Goal: Transaction & Acquisition: Purchase product/service

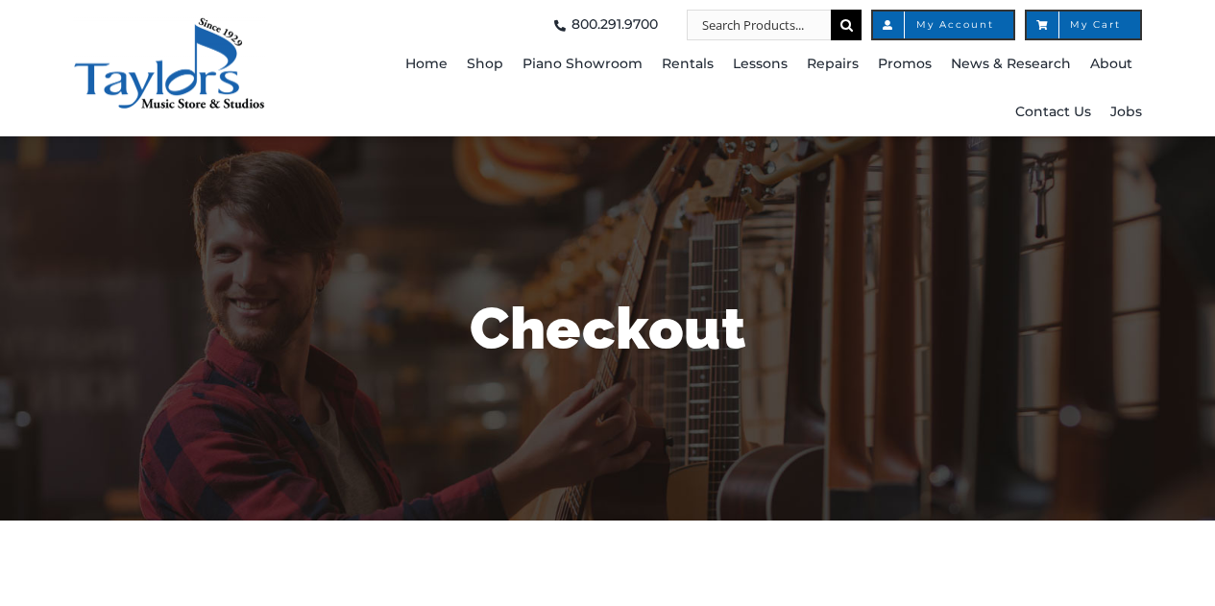
select select
click at [973, 32] on span "My Account" at bounding box center [943, 25] width 144 height 31
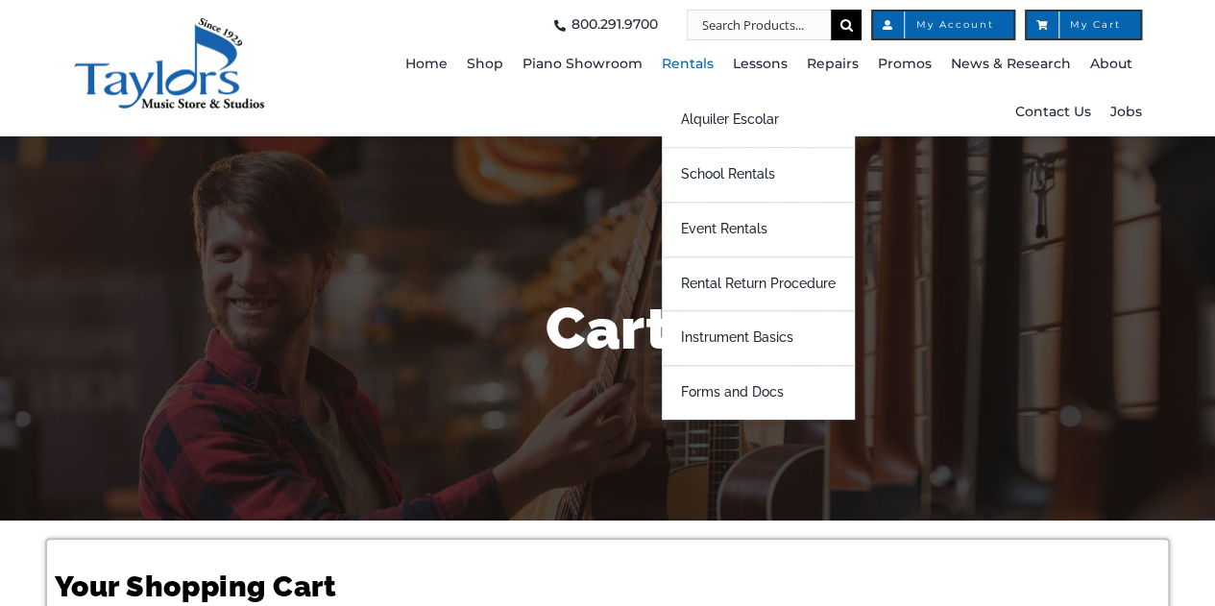
click at [695, 69] on span "Rentals" at bounding box center [688, 64] width 52 height 31
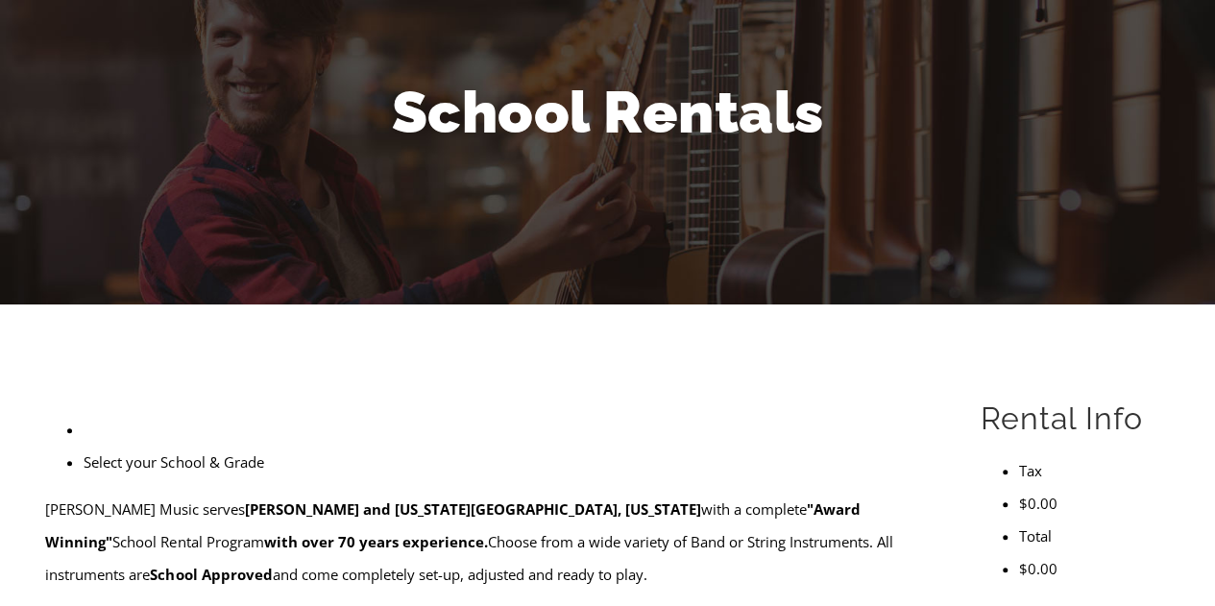
scroll to position [320, 0]
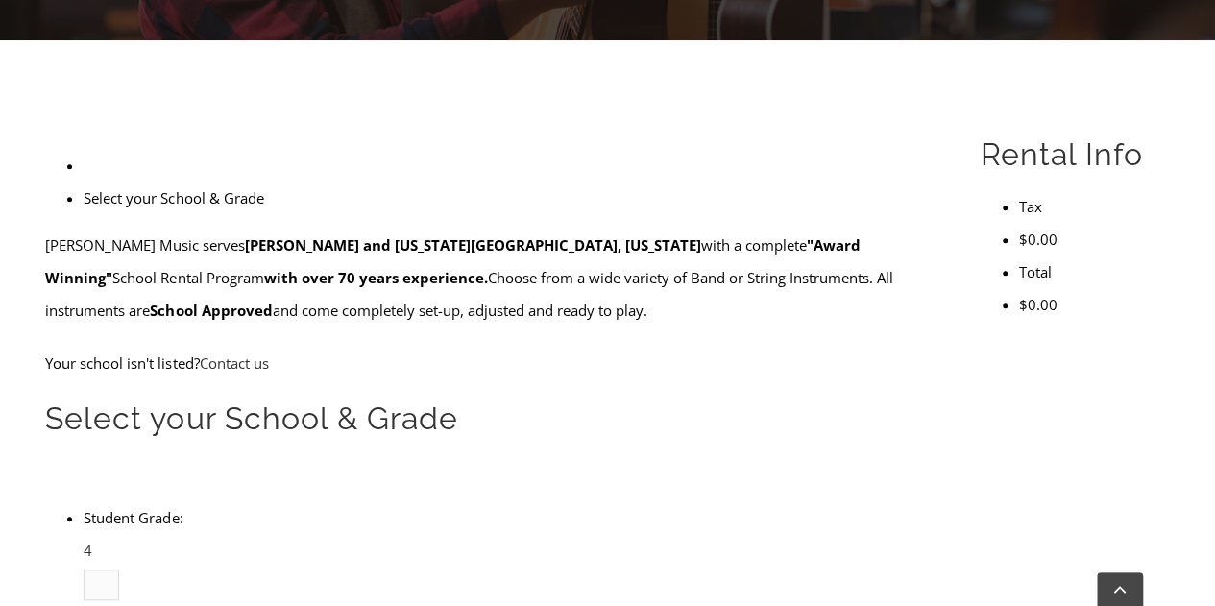
type input "bra"
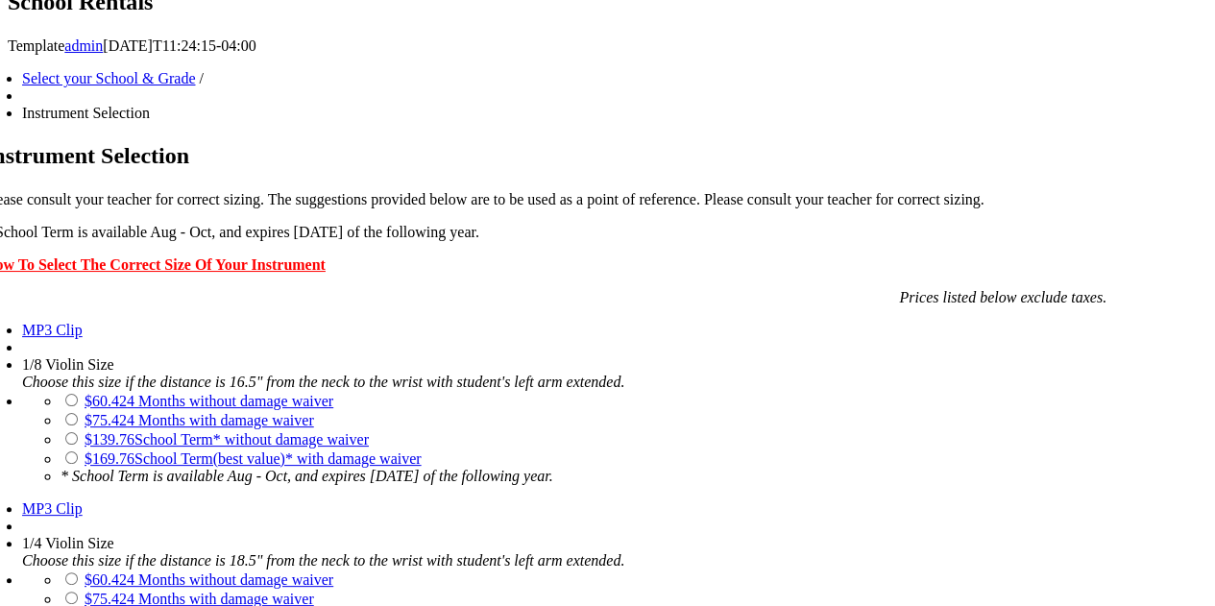
scroll to position [1280, 0]
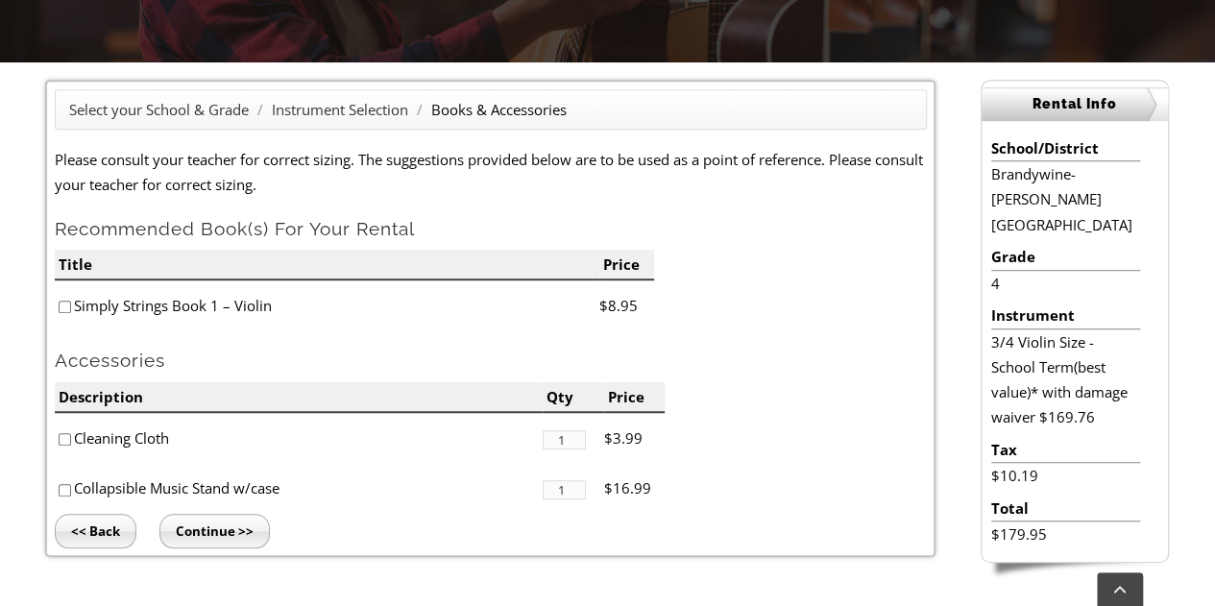
scroll to position [480, 0]
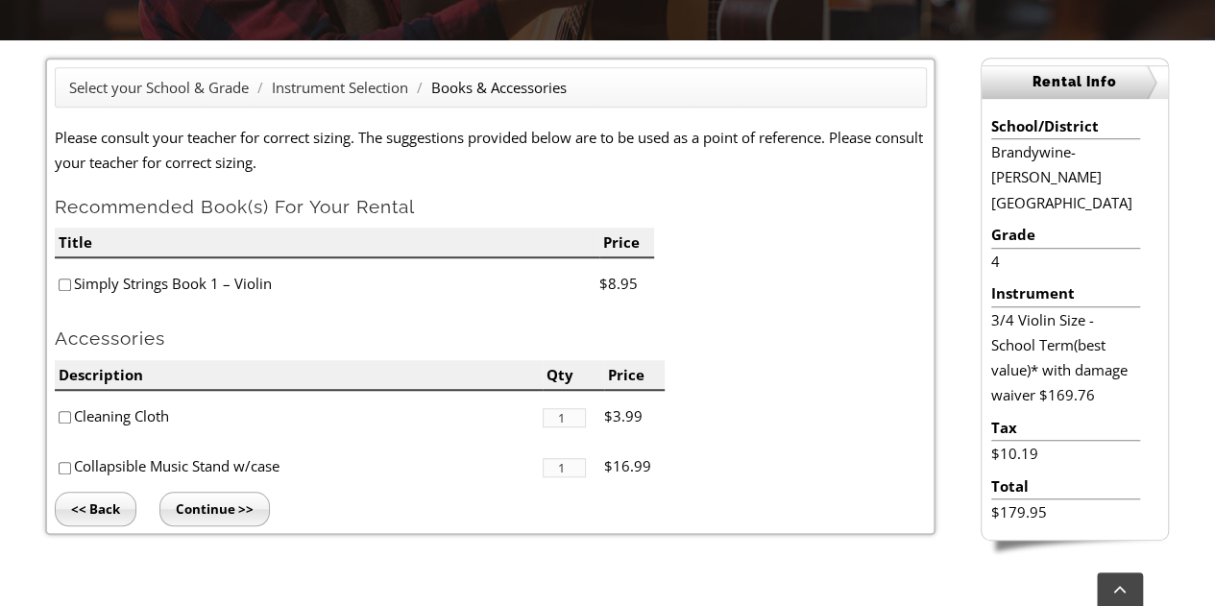
click at [49, 420] on div "Select your School & Grade / Instrument Selection / Books & Accessories Please …" at bounding box center [490, 296] width 890 height 477
click at [57, 420] on li "Cleaning Cloth" at bounding box center [299, 416] width 488 height 51
click at [69, 422] on input"] "checkbox" at bounding box center [65, 417] width 12 height 12
checkbox input"] "true"
click at [215, 510] on input "Continue >>" at bounding box center [214, 509] width 110 height 35
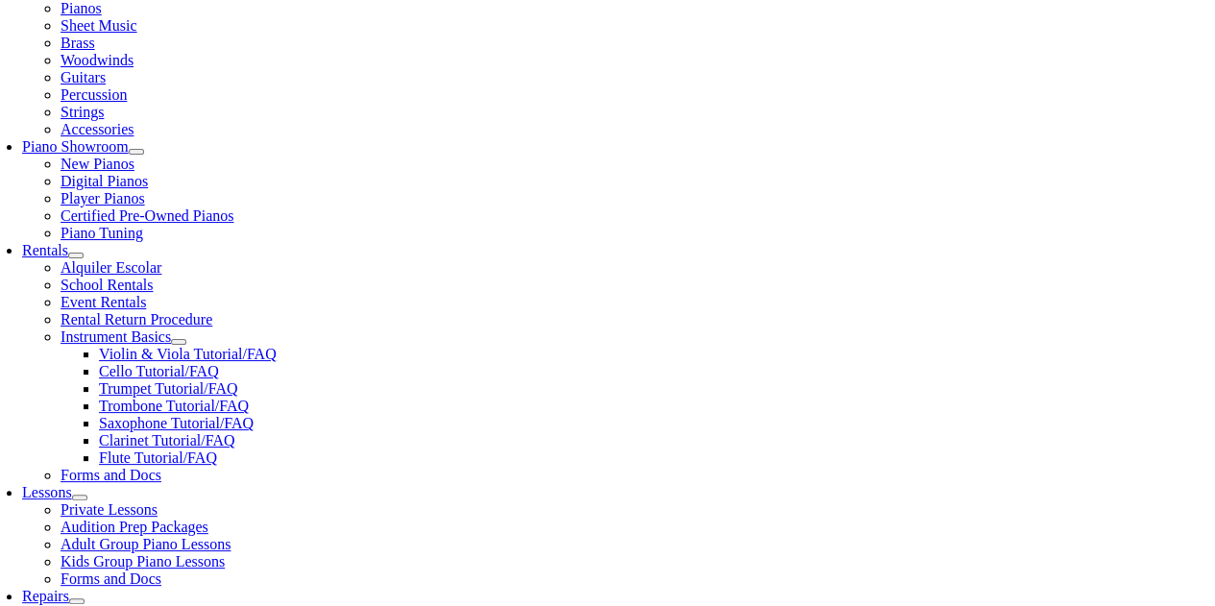
scroll to position [480, 0]
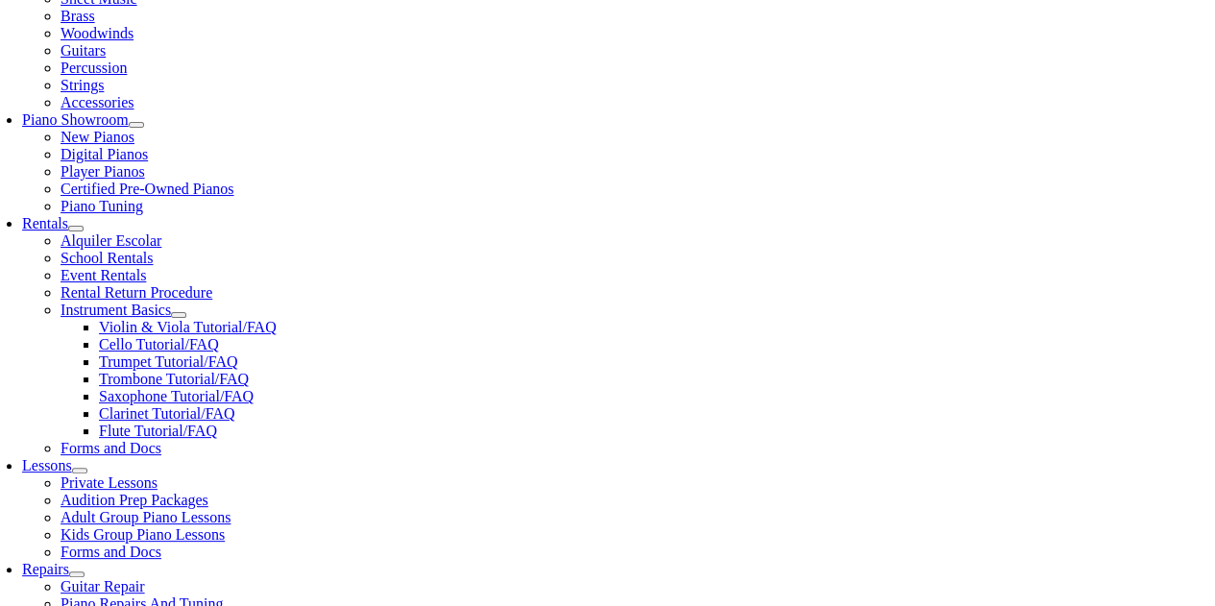
type input "1"
type input "[PERSON_NAME]"
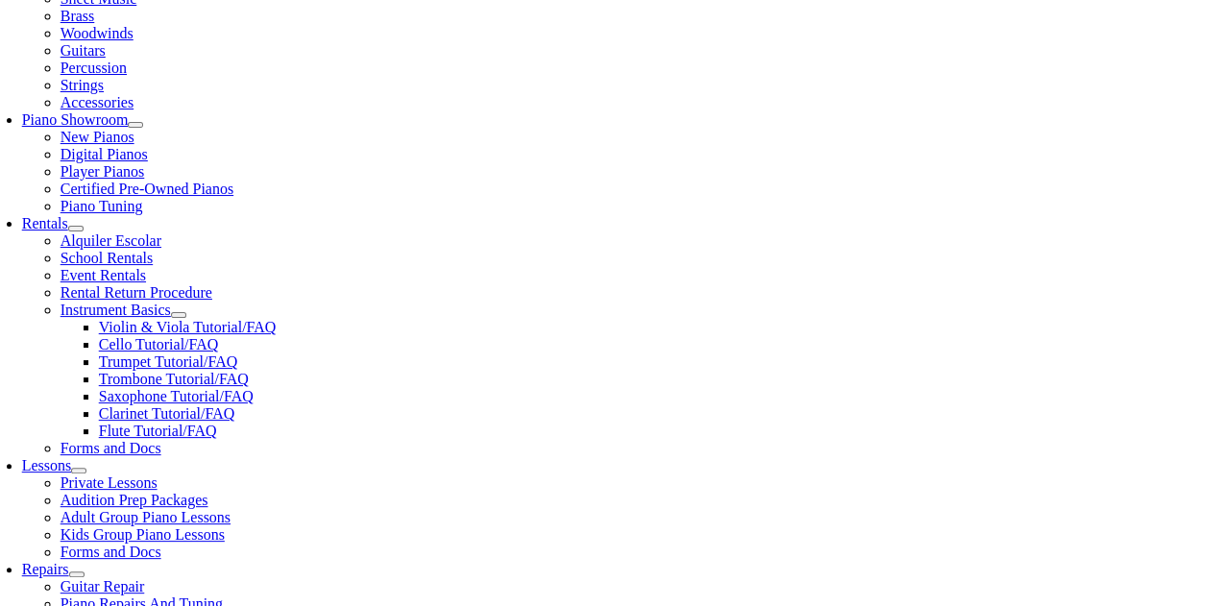
type input "2159064140"
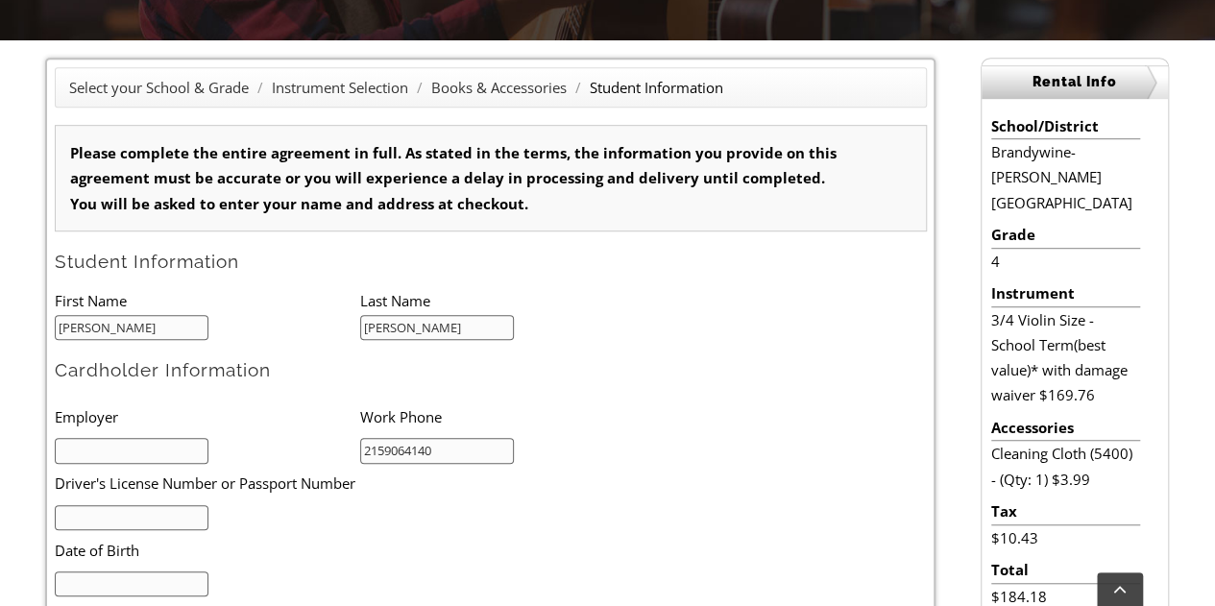
click at [184, 448] on input "text" at bounding box center [132, 451] width 155 height 26
click at [152, 503] on li at bounding box center [207, 516] width 305 height 27
click at [152, 512] on input "text" at bounding box center [132, 518] width 155 height 26
type input "32889577"
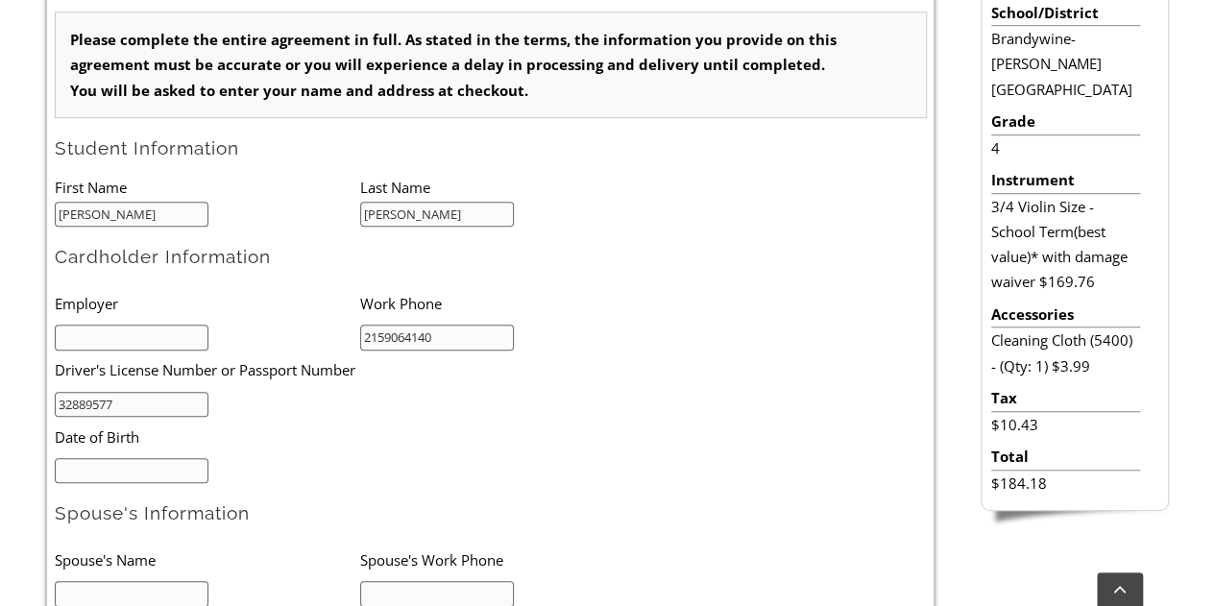
scroll to position [640, 0]
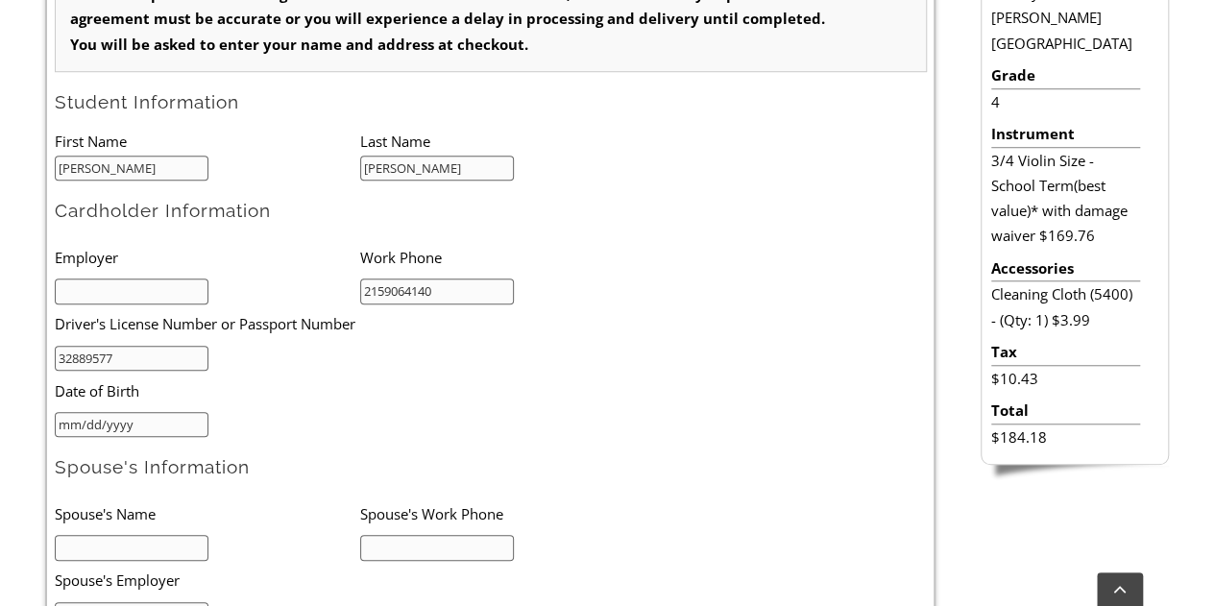
click at [171, 426] on input "mm/dd/yyyy" at bounding box center [132, 425] width 155 height 26
type input "05/01/1984"
click at [332, 353] on li "32889577" at bounding box center [207, 357] width 305 height 27
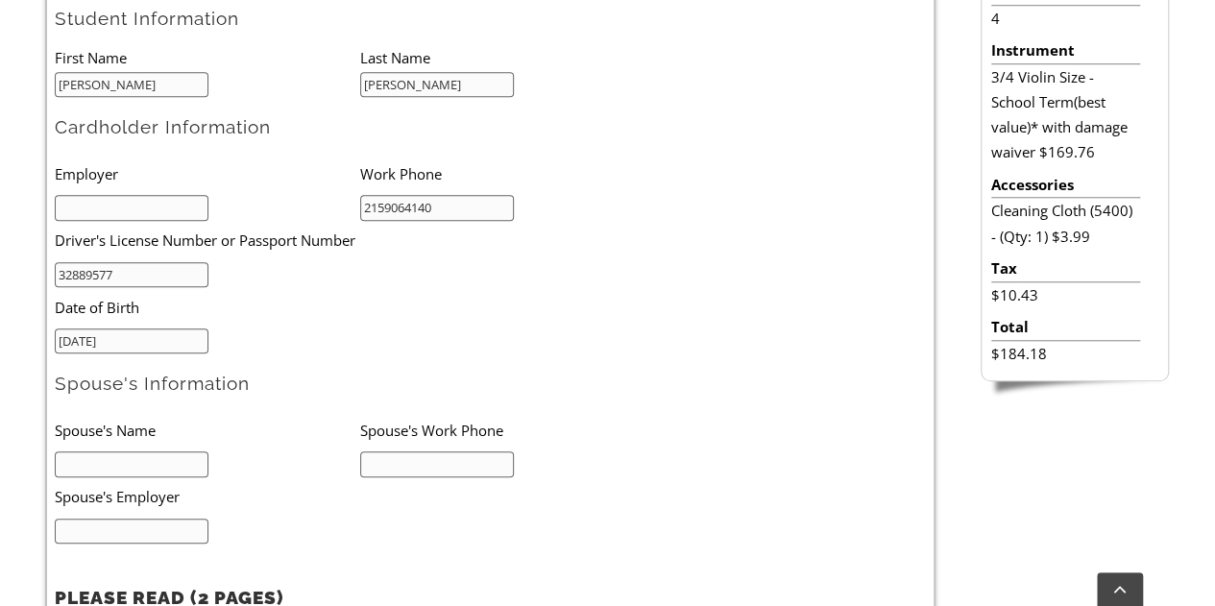
scroll to position [800, 0]
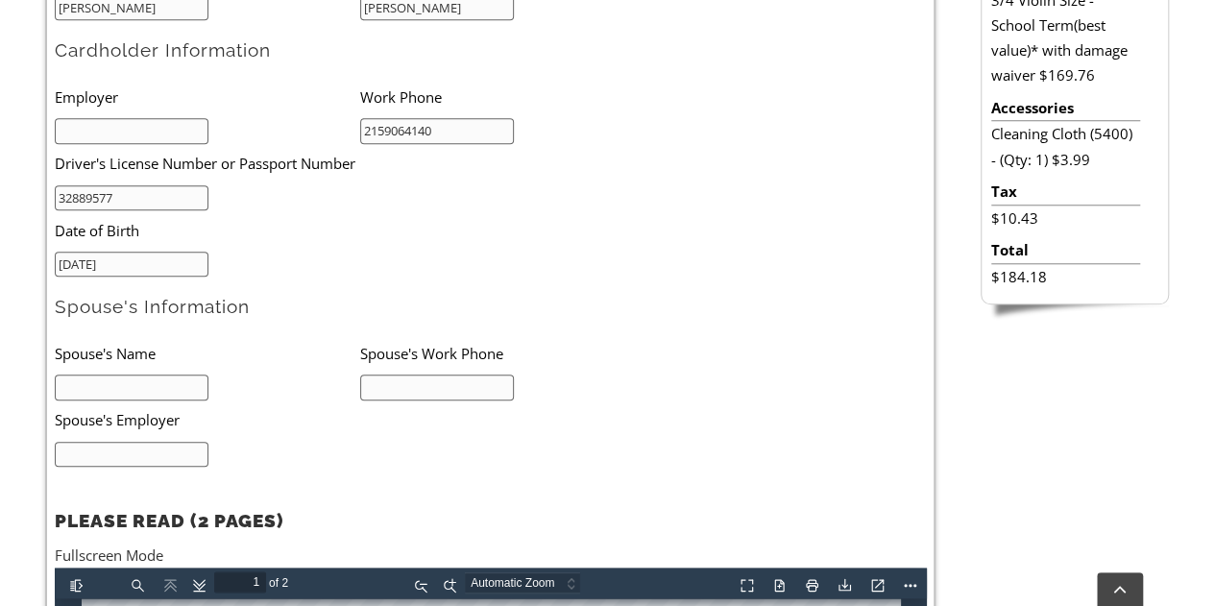
click at [146, 386] on input "text" at bounding box center [132, 388] width 155 height 26
type input "SOMA MUKHERJEE"
click at [440, 387] on input "2159064140" at bounding box center [437, 388] width 155 height 26
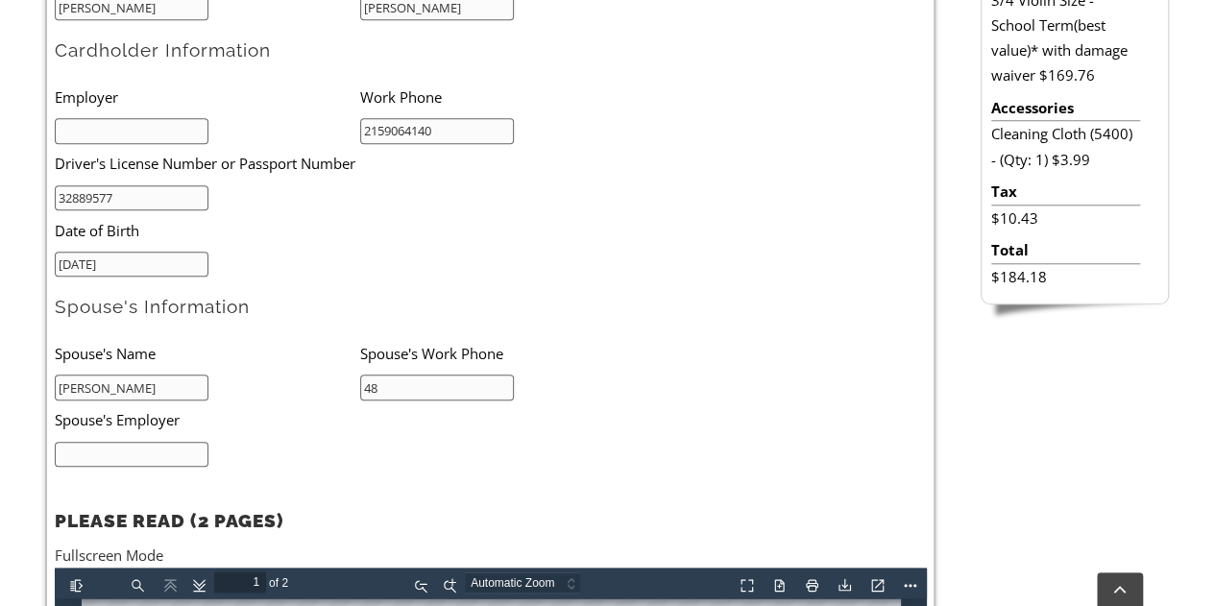
type input "4843191575"
click at [337, 464] on form "Please complete the entire agreement in full. As stated in the terms, the infor…" at bounding box center [491, 322] width 872 height 1034
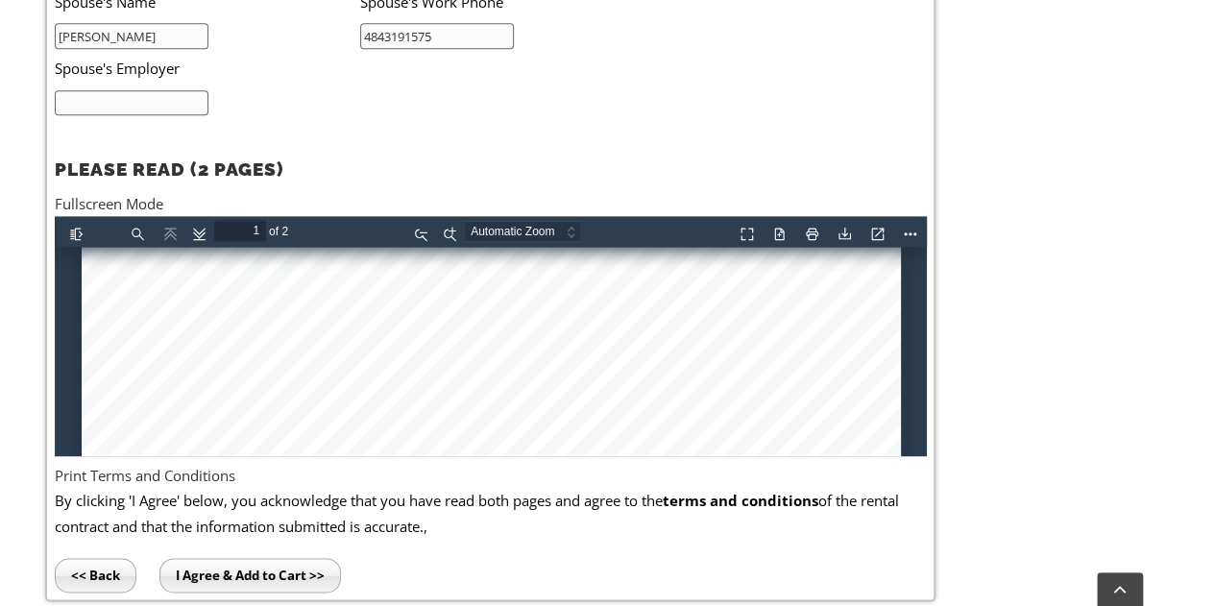
scroll to position [1280, 0]
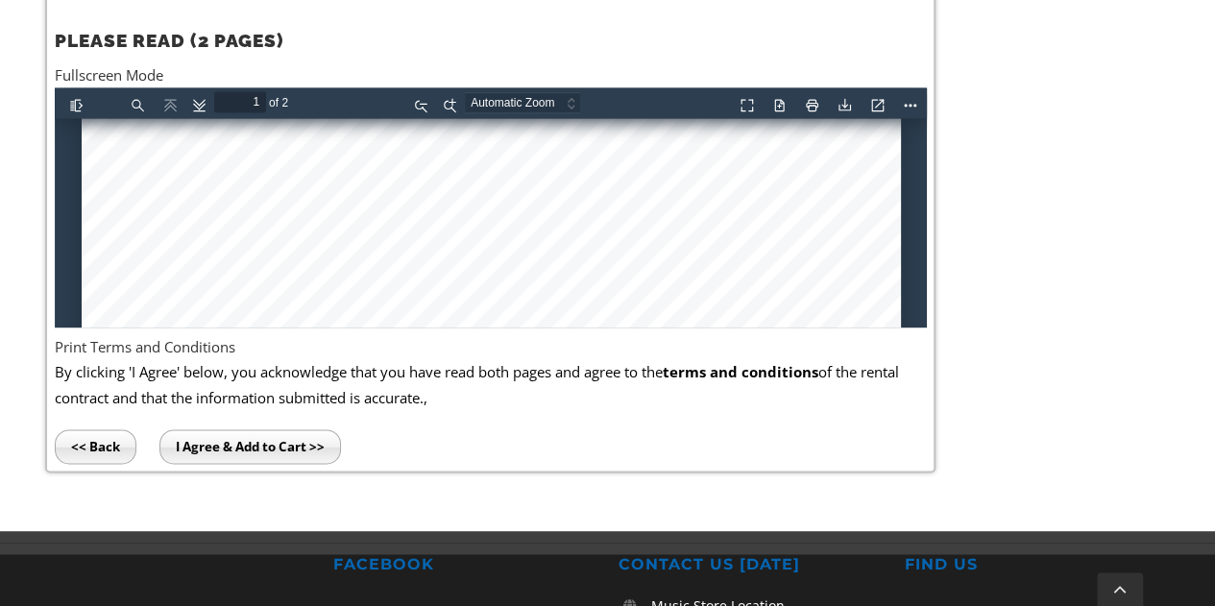
click at [227, 444] on input "I Agree & Add to Cart >>" at bounding box center [250, 446] width 182 height 35
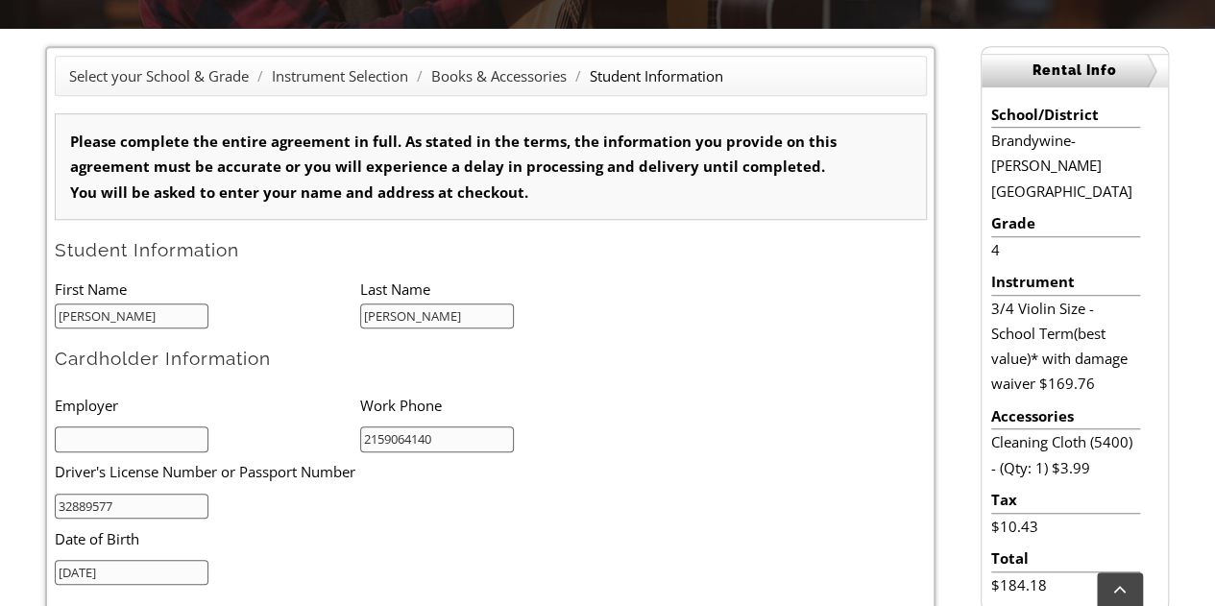
scroll to position [480, 0]
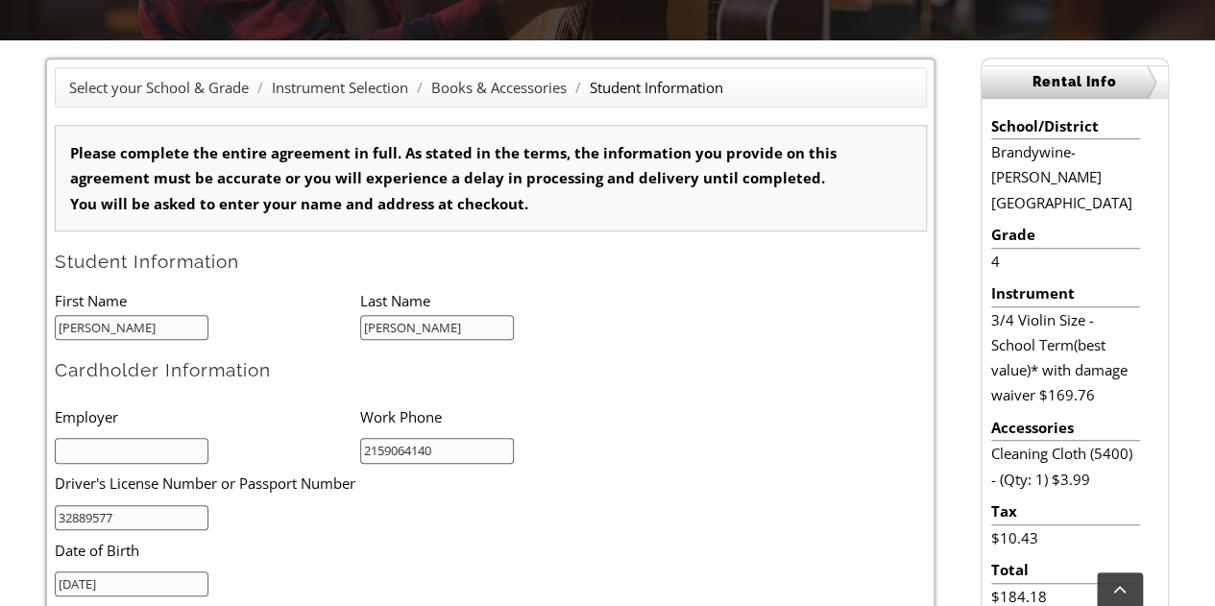
click at [110, 454] on input "text" at bounding box center [132, 451] width 155 height 26
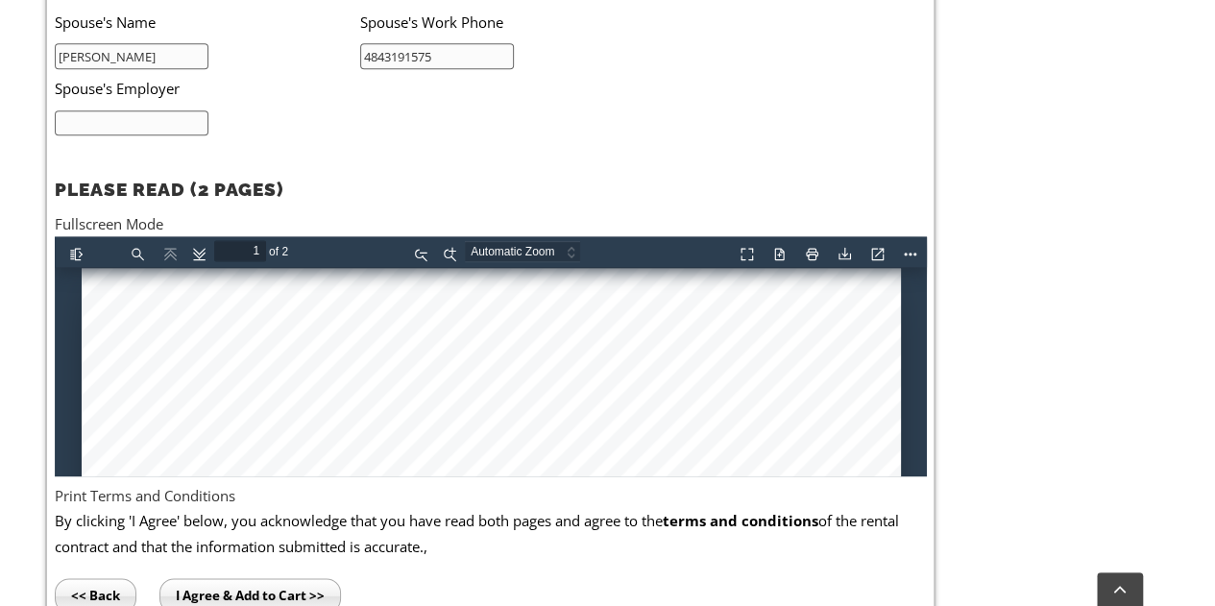
scroll to position [1441, 0]
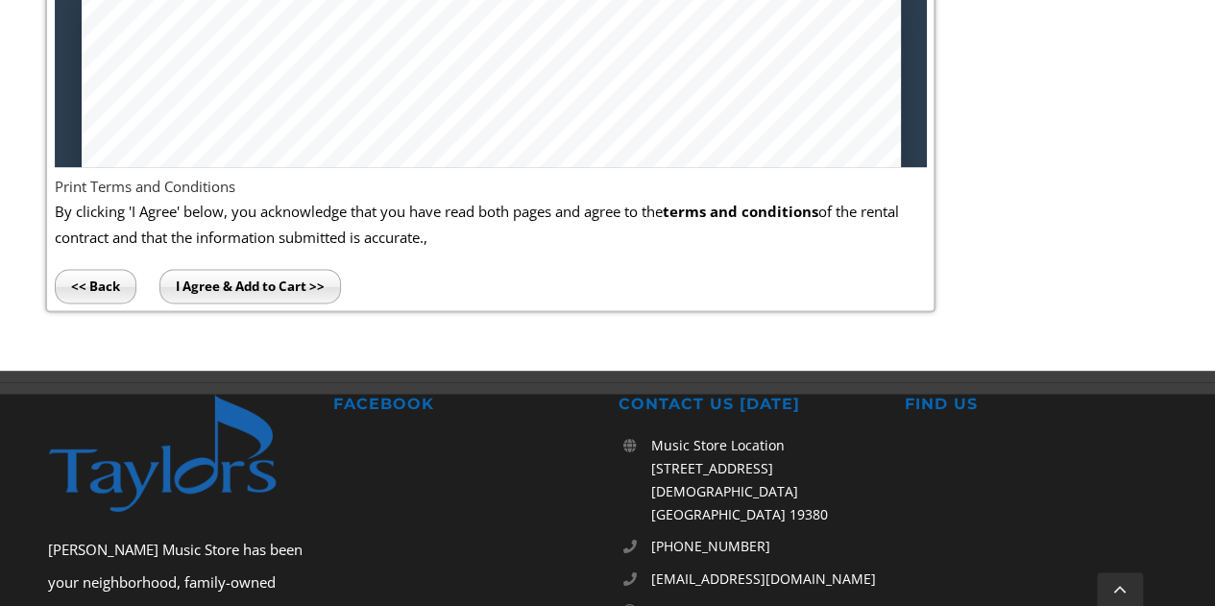
type input "SAP"
click at [280, 272] on input "I Agree & Add to Cart >>" at bounding box center [250, 286] width 182 height 35
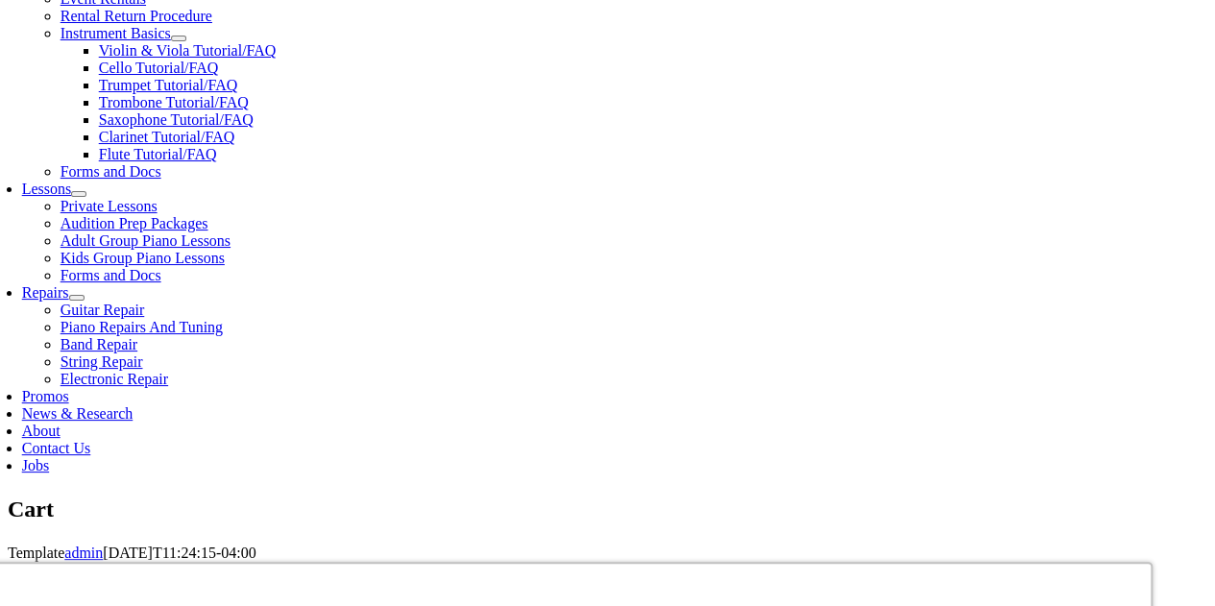
scroll to position [800, 0]
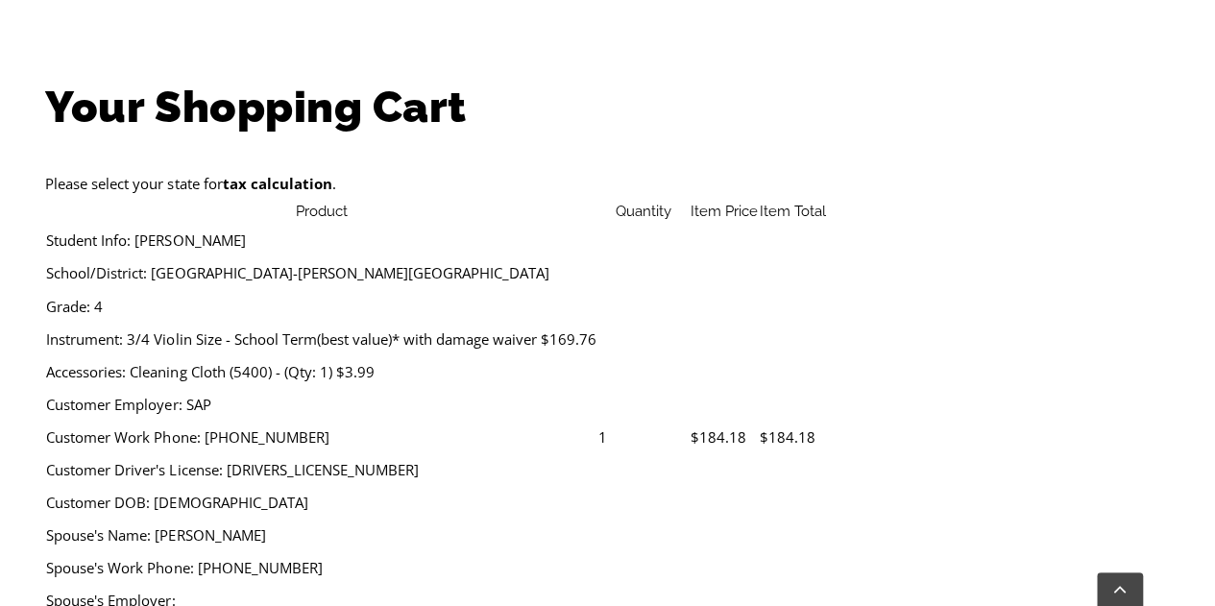
scroll to position [640, 0]
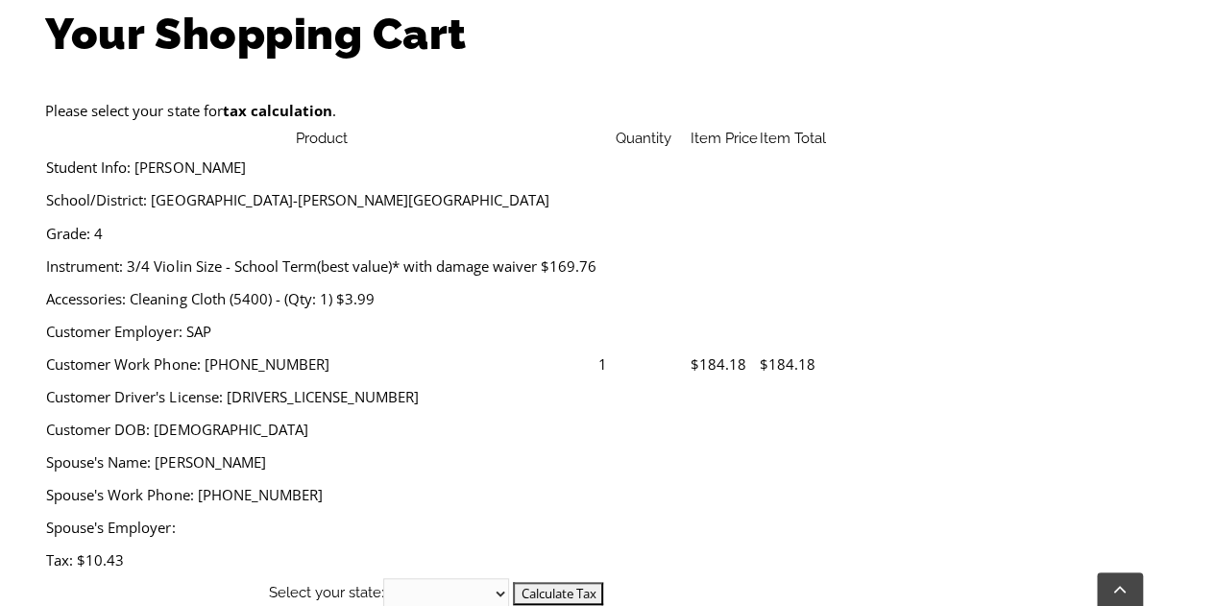
click at [509, 578] on select "[US_STATE] [US_STATE] [US_STATE] [US_STATE] [US_STATE] [US_STATE] [US_STATE] [U…" at bounding box center [446, 593] width 126 height 31
select select "PA"
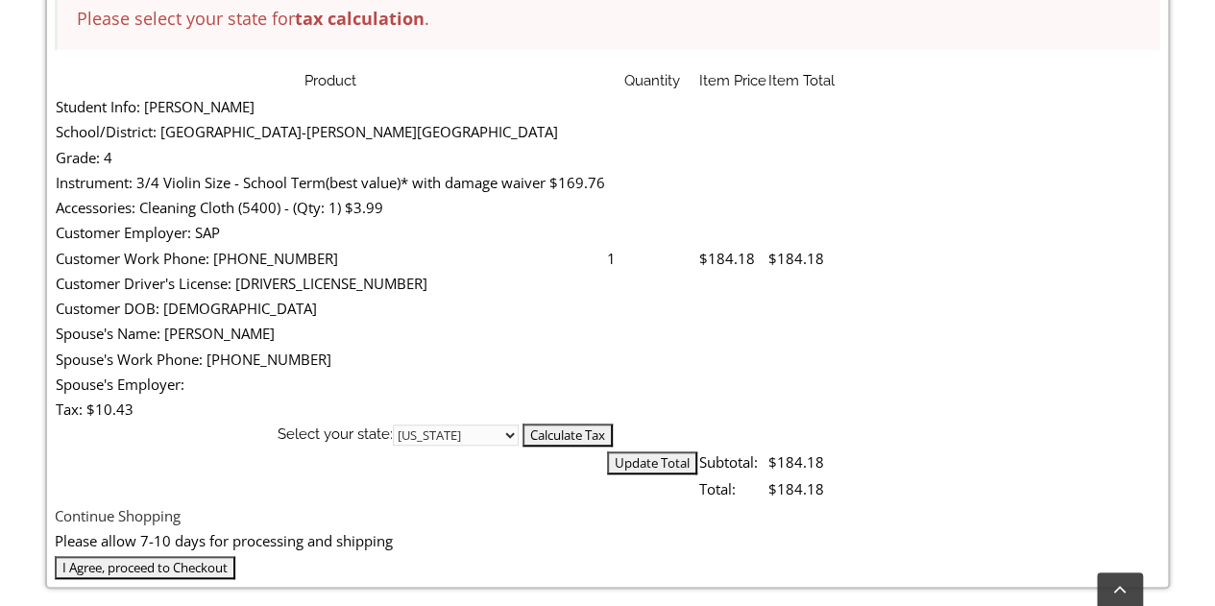
click at [519, 425] on select "[US_STATE] [US_STATE] [US_STATE] [US_STATE] [US_STATE] [US_STATE] [US_STATE] [U…" at bounding box center [456, 435] width 126 height 21
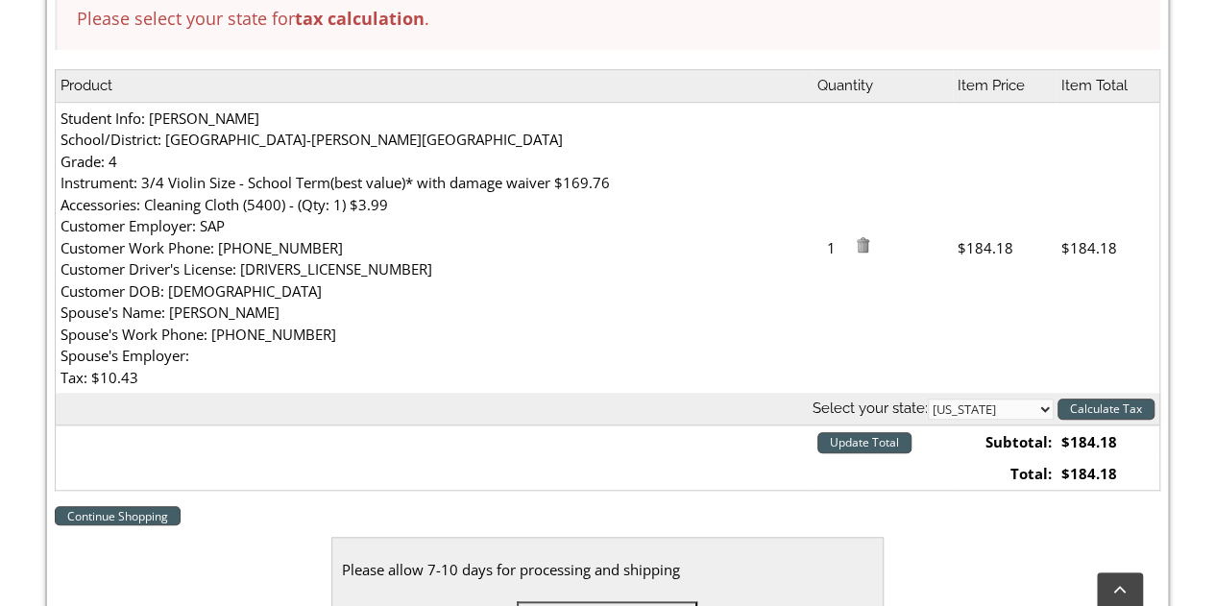
click at [1108, 406] on input "Calculate Tax" at bounding box center [1106, 409] width 97 height 21
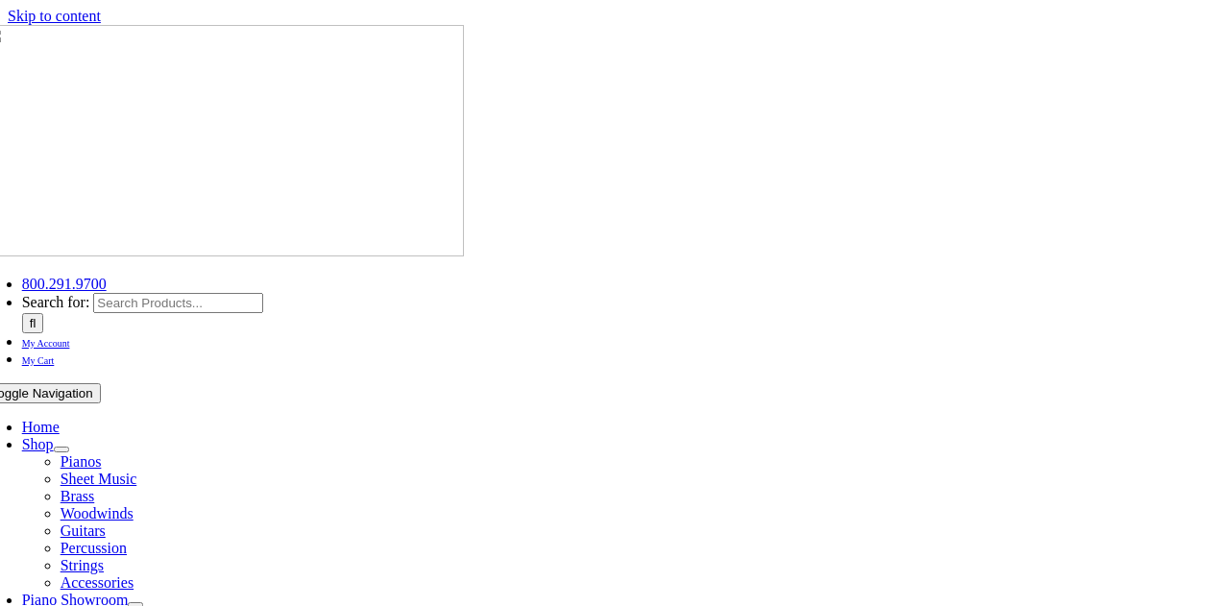
select select "PA"
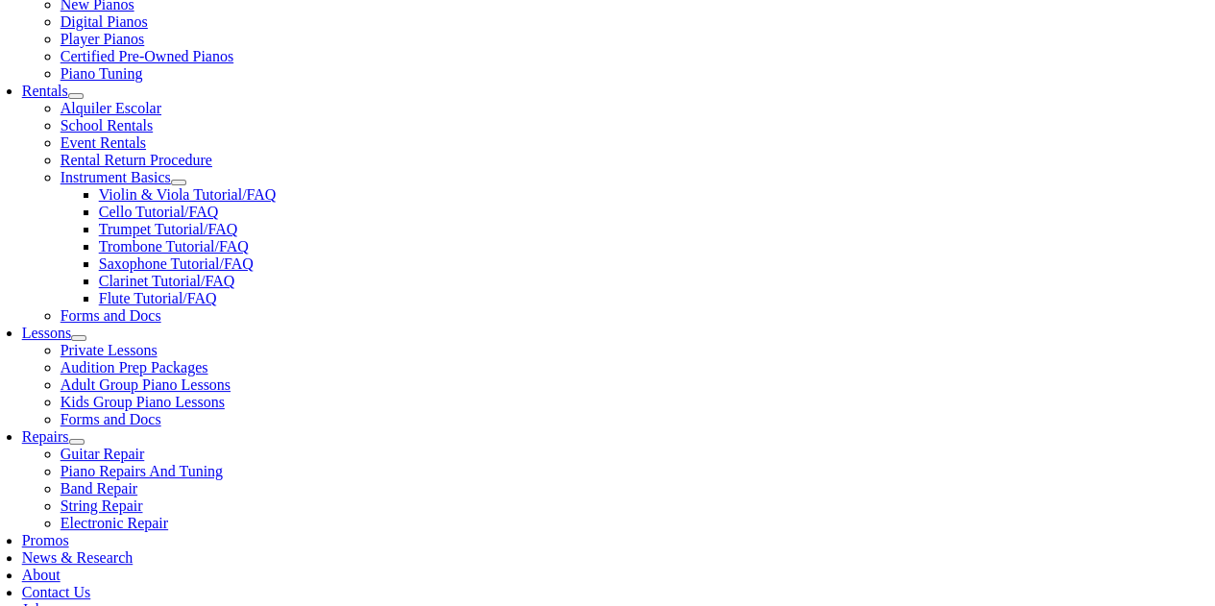
scroll to position [800, 0]
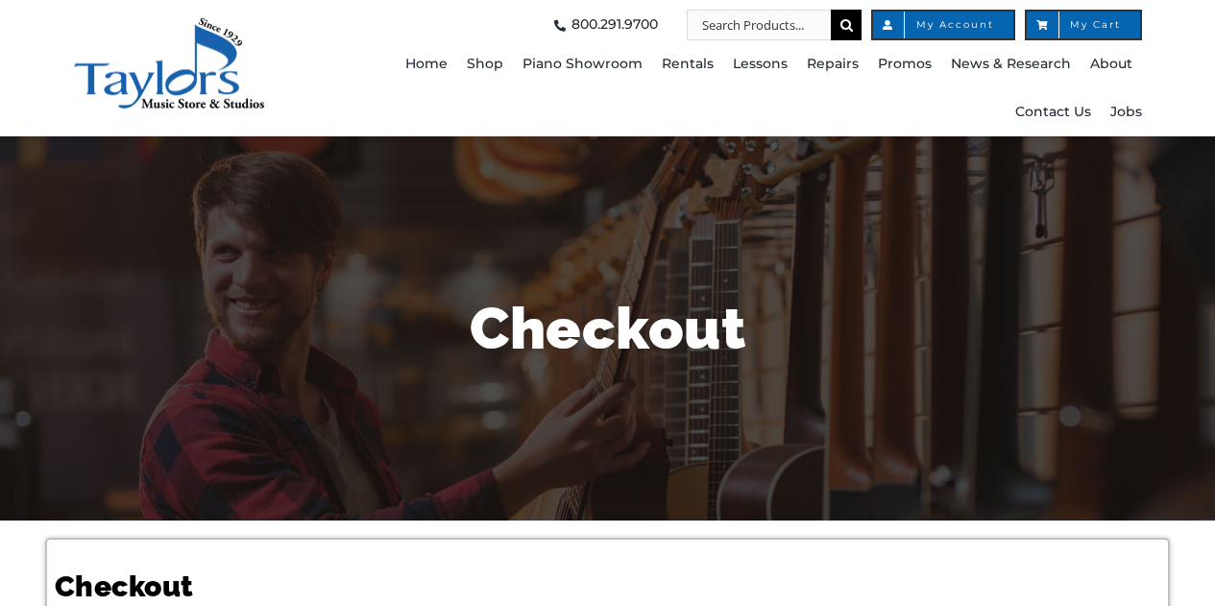
select select
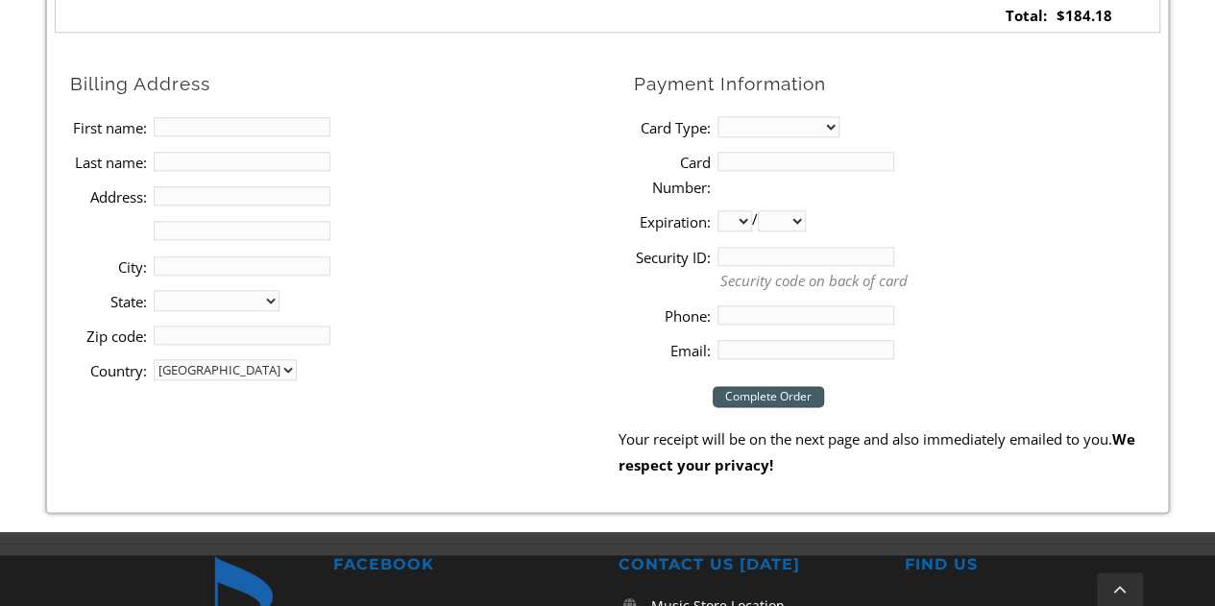
scroll to position [961, 0]
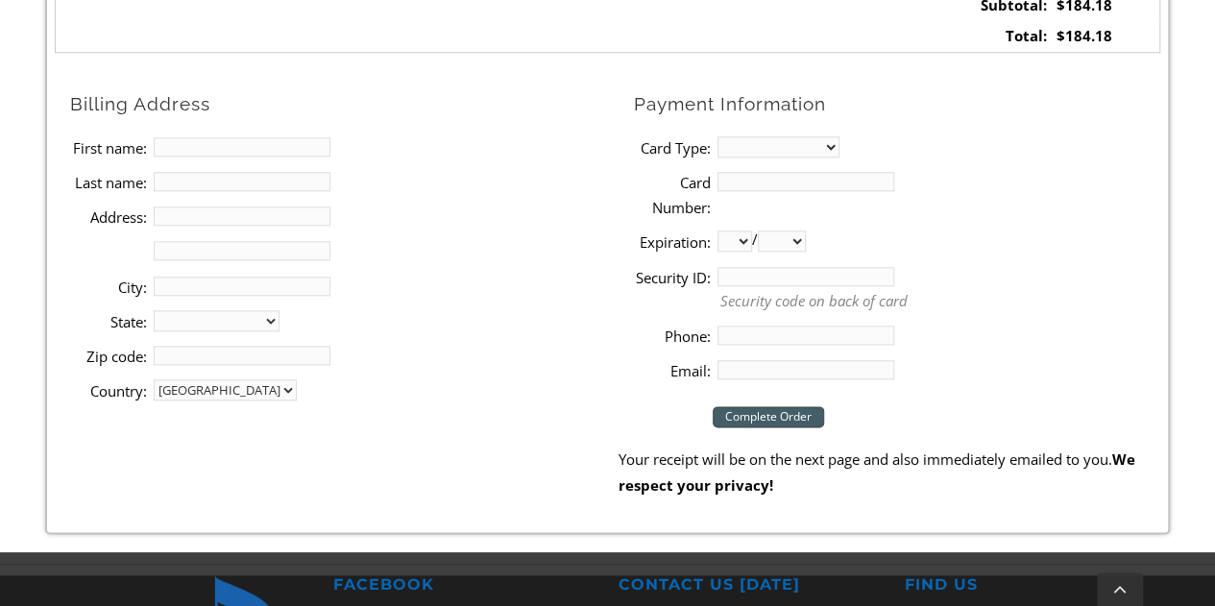
click at [246, 151] on input "First name:" at bounding box center [242, 146] width 177 height 19
type input "[PERSON_NAME]"
type input "[STREET_ADDRESS]"
type input "Downingtown"
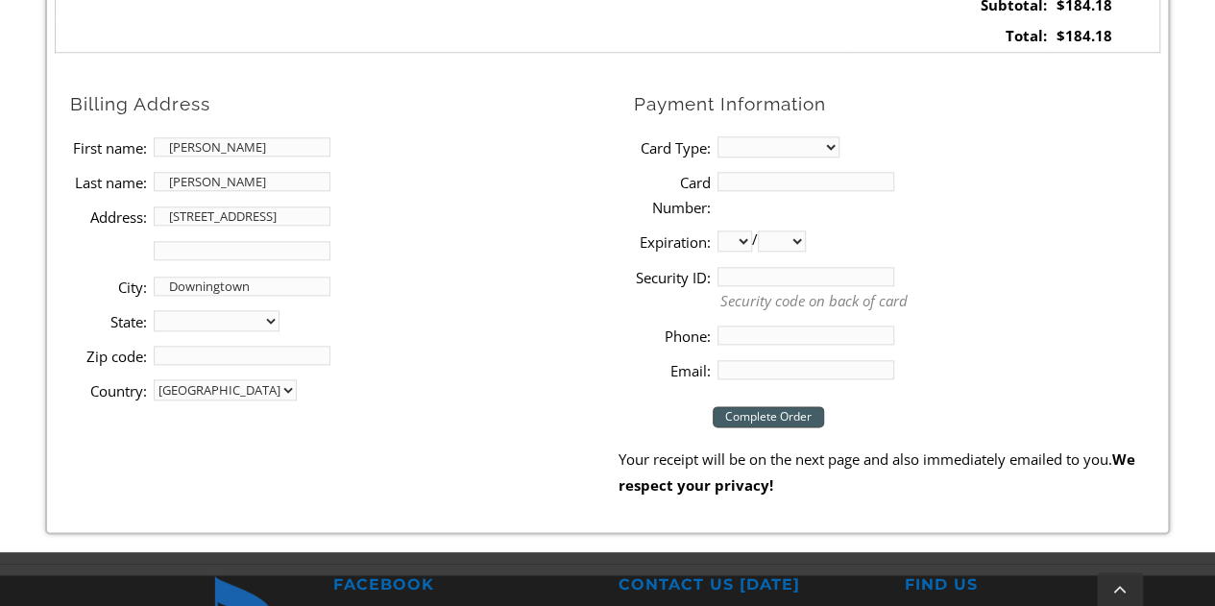
select select "PA"
type input "19335"
type input "2159064140"
type input "[EMAIL_ADDRESS][DOMAIN_NAME]"
click at [500, 283] on li "City: [GEOGRAPHIC_DATA]" at bounding box center [344, 286] width 548 height 35
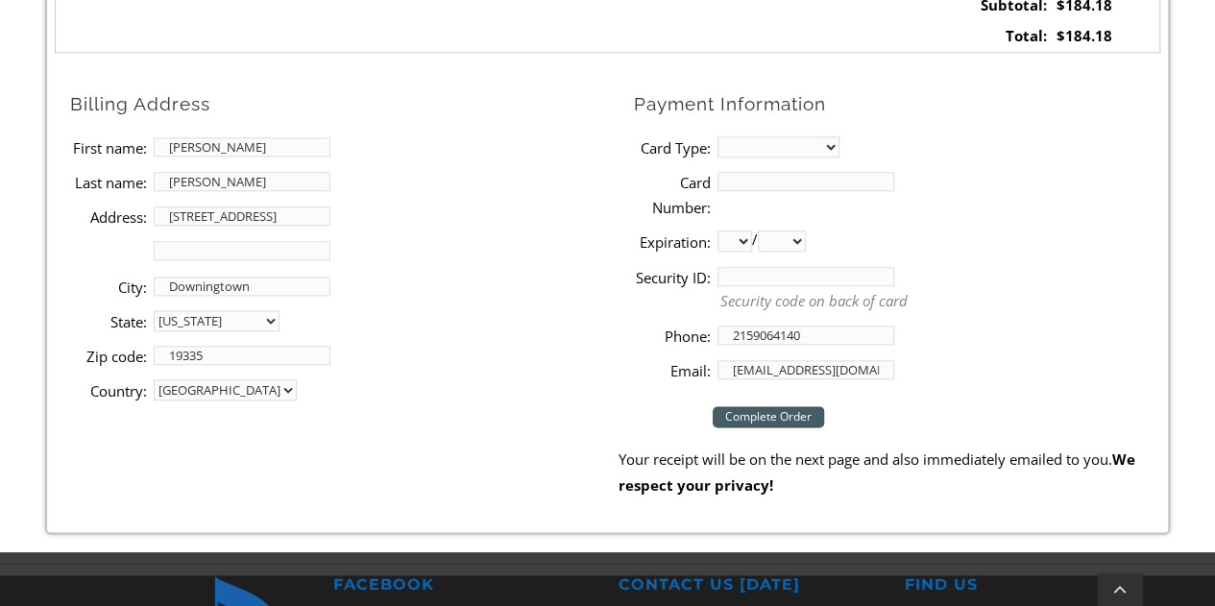
click at [729, 373] on input "[EMAIL_ADDRESS][DOMAIN_NAME]" at bounding box center [806, 369] width 177 height 19
click at [872, 367] on input "[EMAIL_ADDRESS][DOMAIN_NAME]" at bounding box center [806, 369] width 177 height 19
click at [912, 397] on div "Checkout Complete Order Your receipt will be on the next page and also immediat…" at bounding box center [890, 442] width 542 height 110
click at [753, 366] on input "[EMAIL_ADDRESS][DOMAIN_NAME]" at bounding box center [806, 369] width 177 height 19
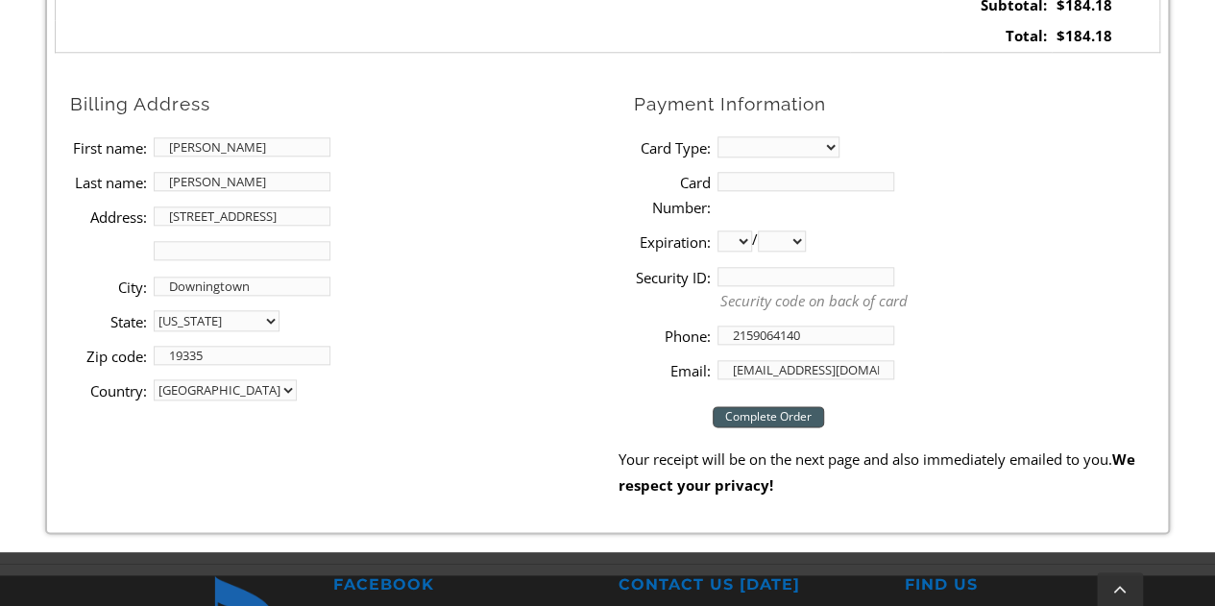
click at [753, 366] on input "[EMAIL_ADDRESS][DOMAIN_NAME]" at bounding box center [806, 369] width 177 height 19
click at [753, 145] on select "MasterCard Visa American Express Discover" at bounding box center [779, 146] width 122 height 21
select select "visa"
click at [718, 136] on select "MasterCard Visa American Express Discover" at bounding box center [779, 146] width 122 height 21
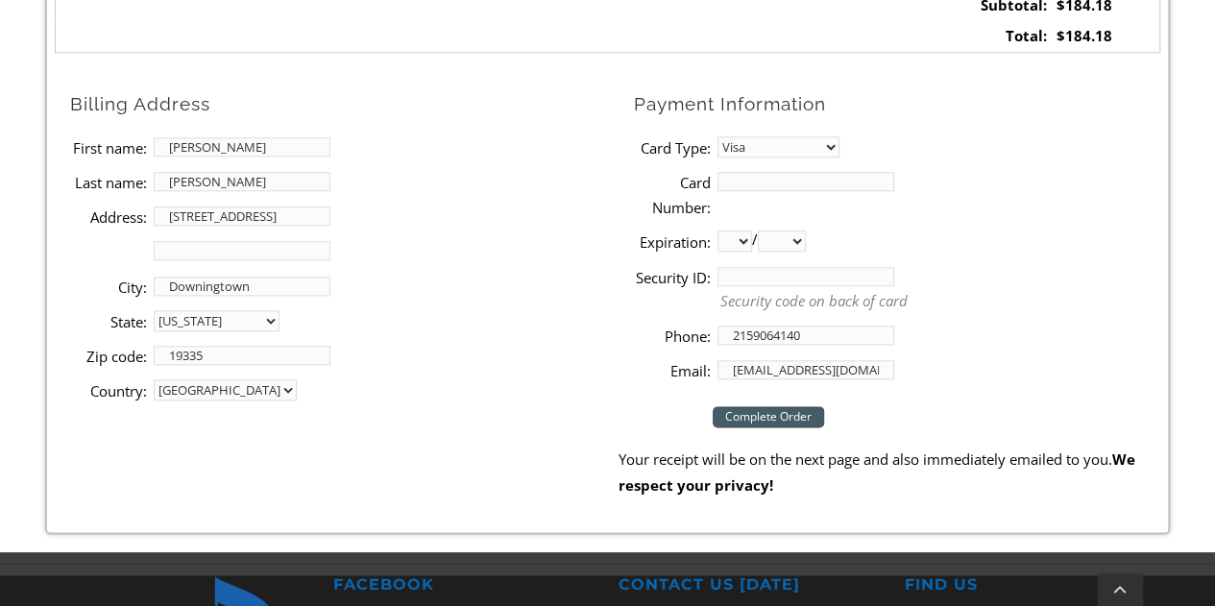
click at [747, 180] on input "Card Number:" at bounding box center [806, 181] width 177 height 19
type input "[CREDIT_CARD_NUMBER]"
click at [874, 228] on li "Expiration: 01 02 03 04 05 06 07 08 09 10 11 12 / 2025 2026 2027 2028 2029 2030…" at bounding box center [897, 241] width 526 height 35
click at [743, 244] on select "01 02 03 04 05 06 07 08 09 10 11 12" at bounding box center [735, 241] width 35 height 21
select select "03"
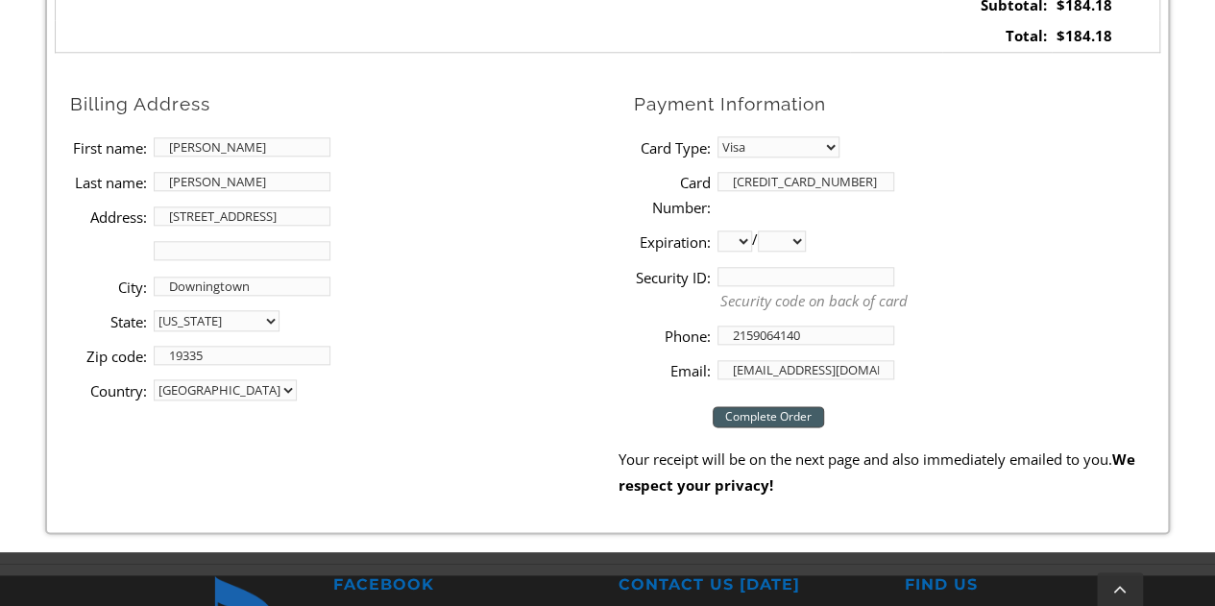
click at [718, 231] on select "01 02 03 04 05 06 07 08 09 10 11 12" at bounding box center [735, 241] width 35 height 21
click at [795, 245] on select "2025 2026 2027 2028 2029 2030 2031 2032 2033 2034 2035 2036 2037" at bounding box center [782, 241] width 48 height 21
select select "2027"
click at [765, 231] on select "2025 2026 2027 2028 2029 2030 2031 2032 2033 2034 2035 2036 2037" at bounding box center [782, 241] width 48 height 21
click at [767, 278] on input "Security ID:" at bounding box center [806, 276] width 177 height 19
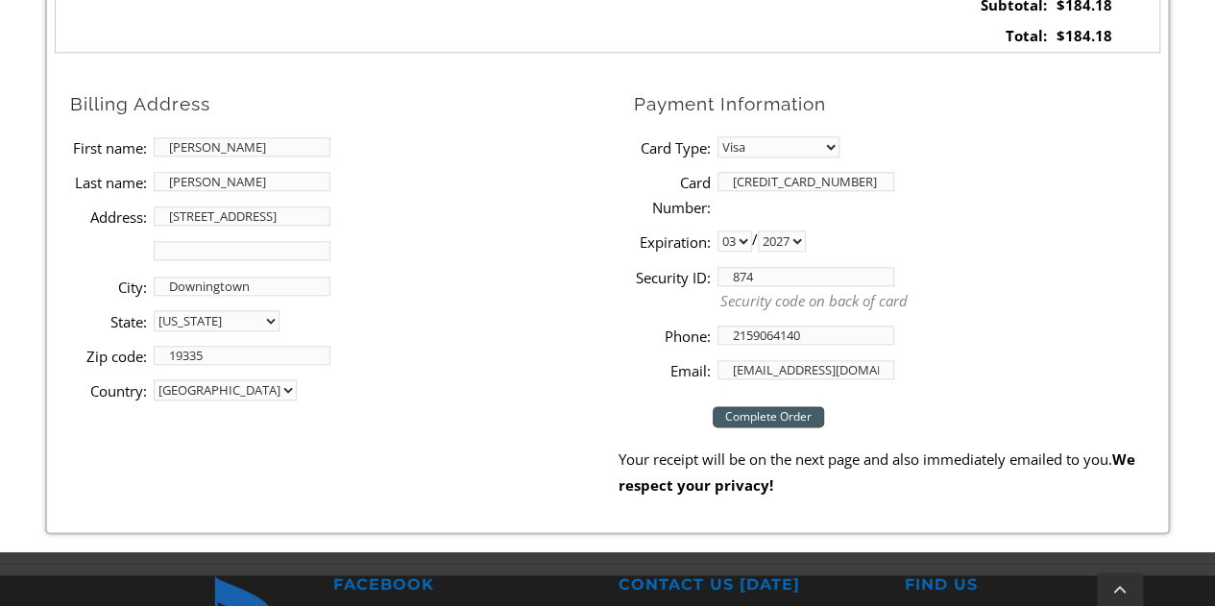
type input "874"
click at [937, 275] on li "Security ID: 874 Security code on back of card" at bounding box center [897, 288] width 526 height 59
click at [796, 362] on input "[EMAIL_ADDRESS][DOMAIN_NAME]" at bounding box center [806, 369] width 177 height 19
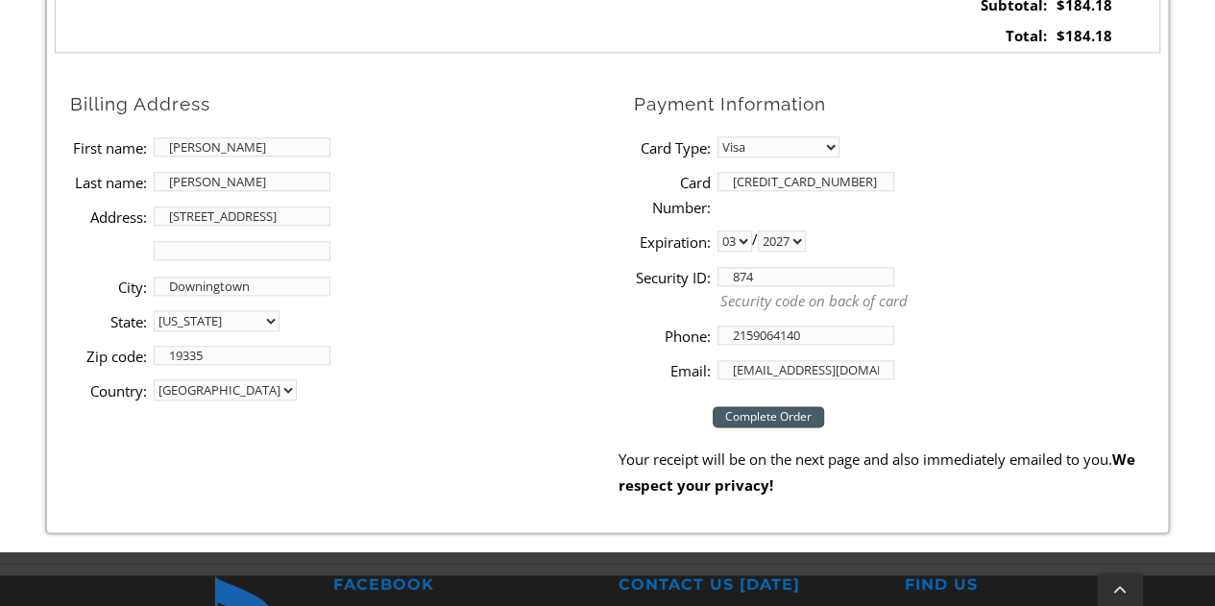
type input "[EMAIL_ADDRESS][DOMAIN_NAME]"
click at [965, 341] on li "Phone: [PHONE_NUMBER]" at bounding box center [897, 335] width 526 height 35
click at [775, 416] on input "Complete Order" at bounding box center [768, 416] width 111 height 21
